Goal: Go to known website: Access a specific website the user already knows

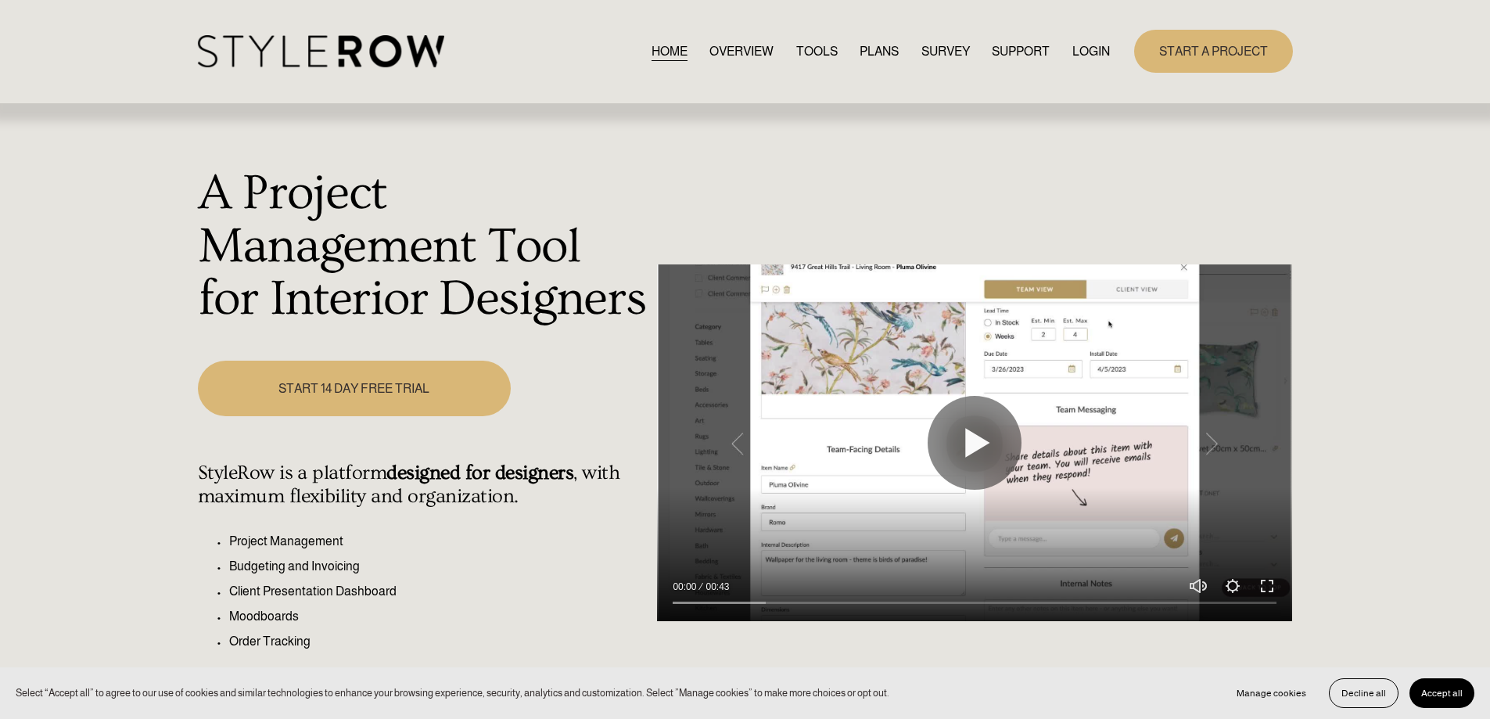
click at [1099, 53] on link "LOGIN" at bounding box center [1091, 51] width 38 height 21
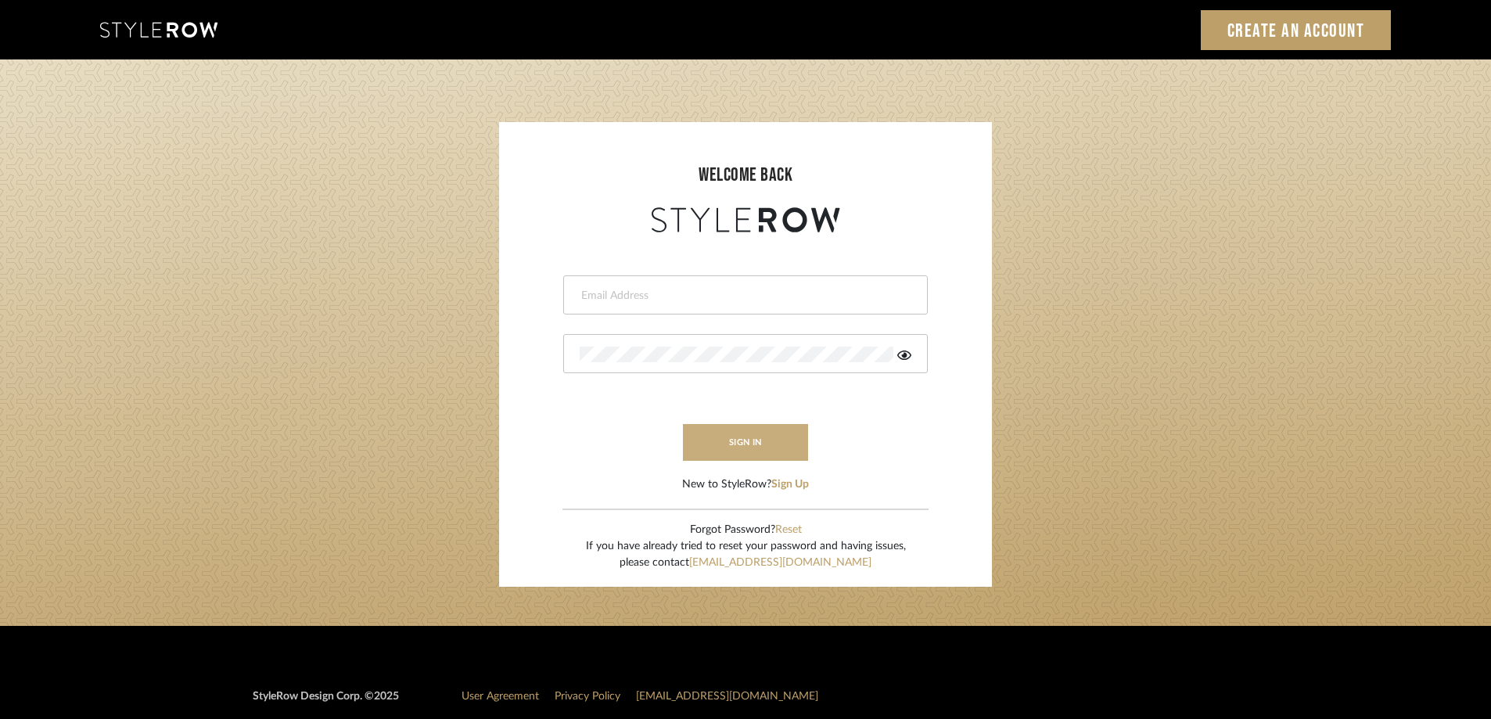
type input "[PERSON_NAME][EMAIL_ADDRESS][DOMAIN_NAME]"
click at [703, 452] on button "sign in" at bounding box center [745, 442] width 125 height 37
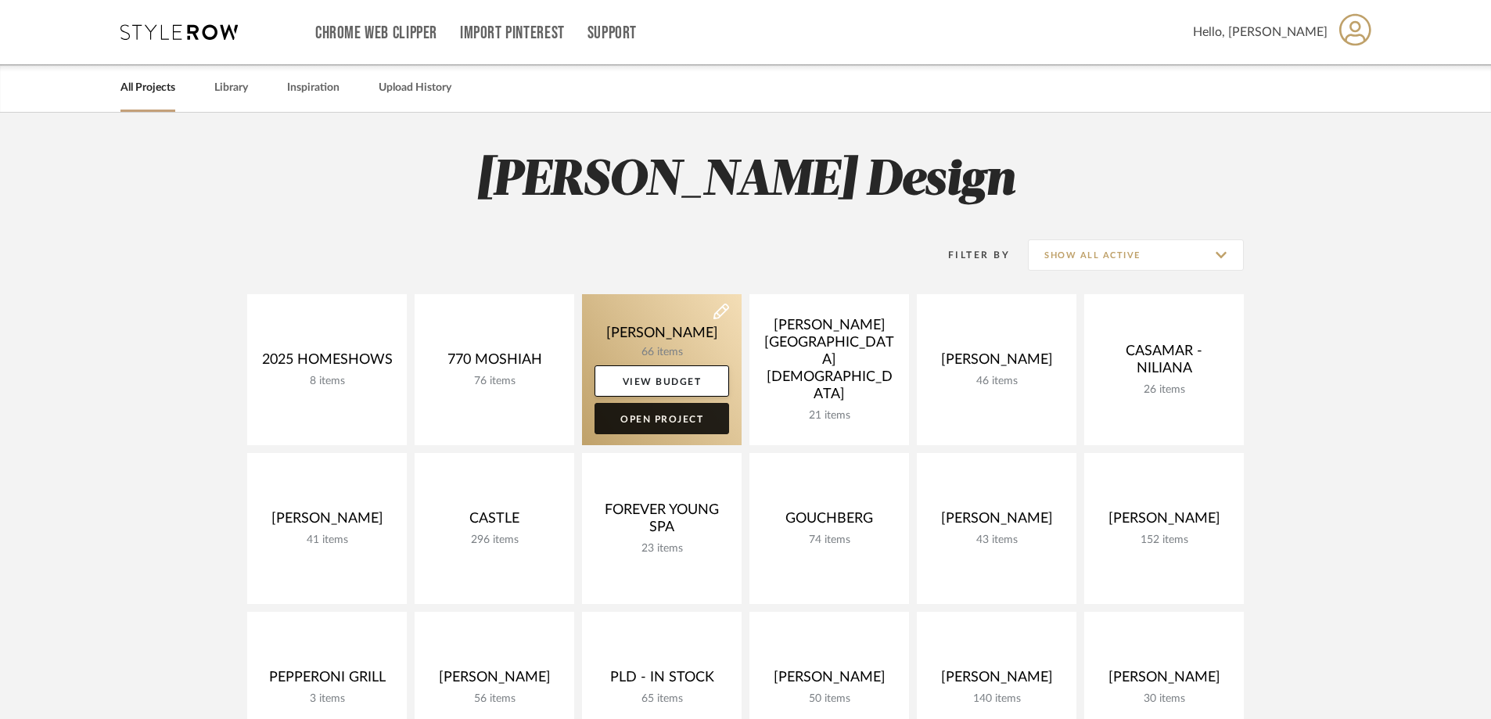
click at [661, 409] on link "Open Project" at bounding box center [662, 418] width 135 height 31
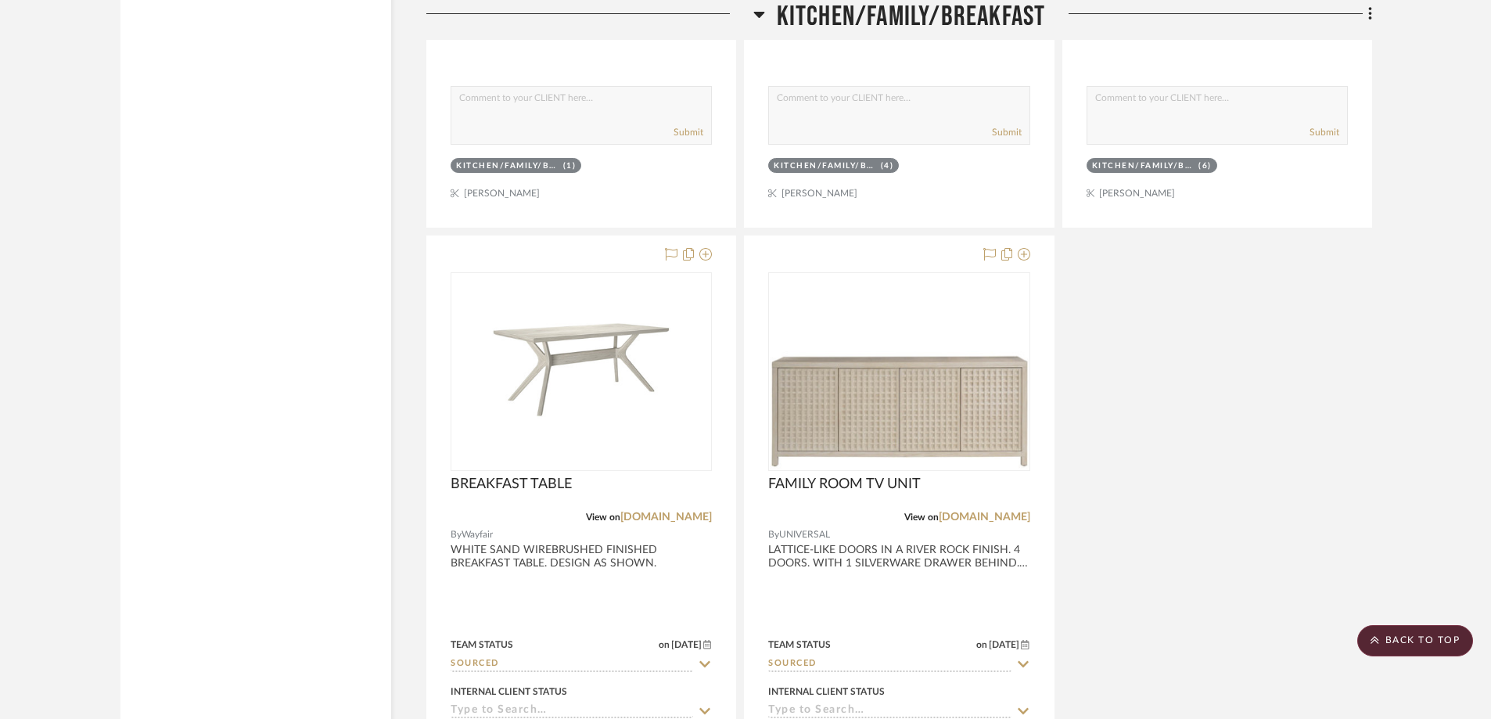
scroll to position [4511, 0]
